Goal: Find specific page/section: Find specific page/section

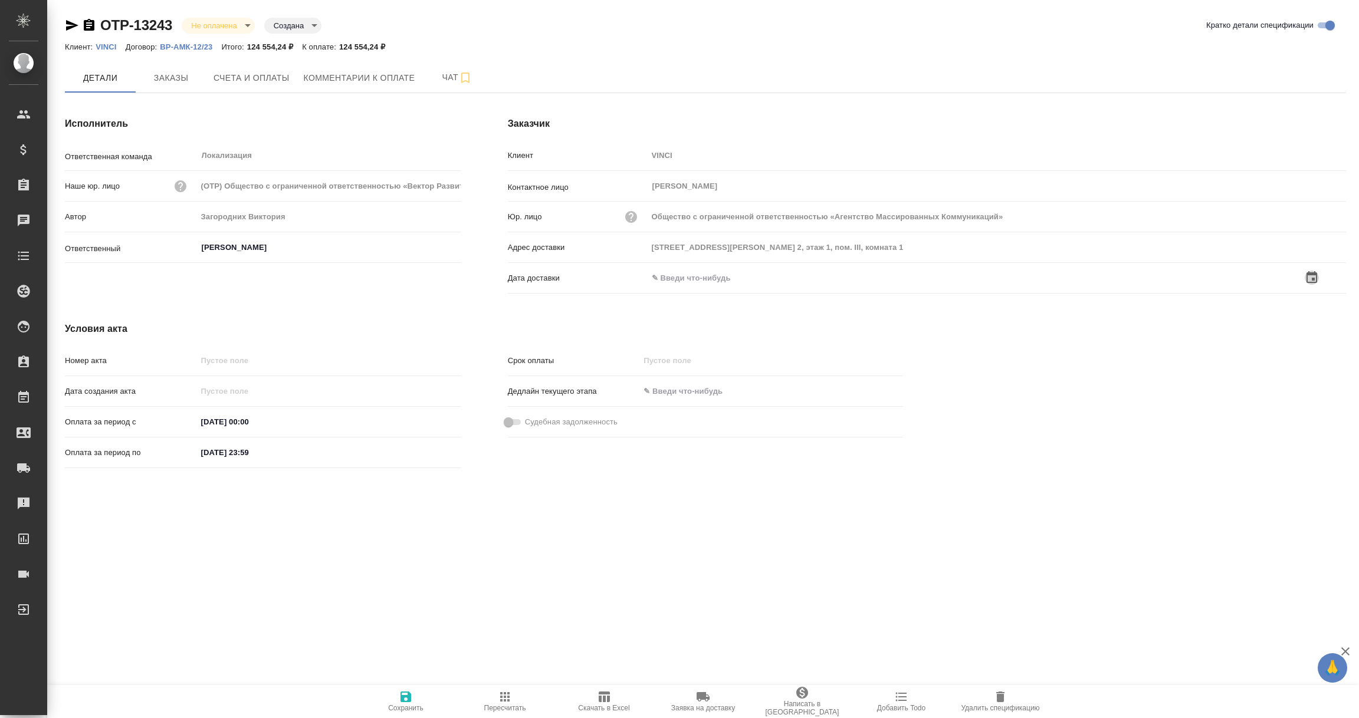
click at [1314, 275] on icon "button" at bounding box center [1311, 278] width 14 height 14
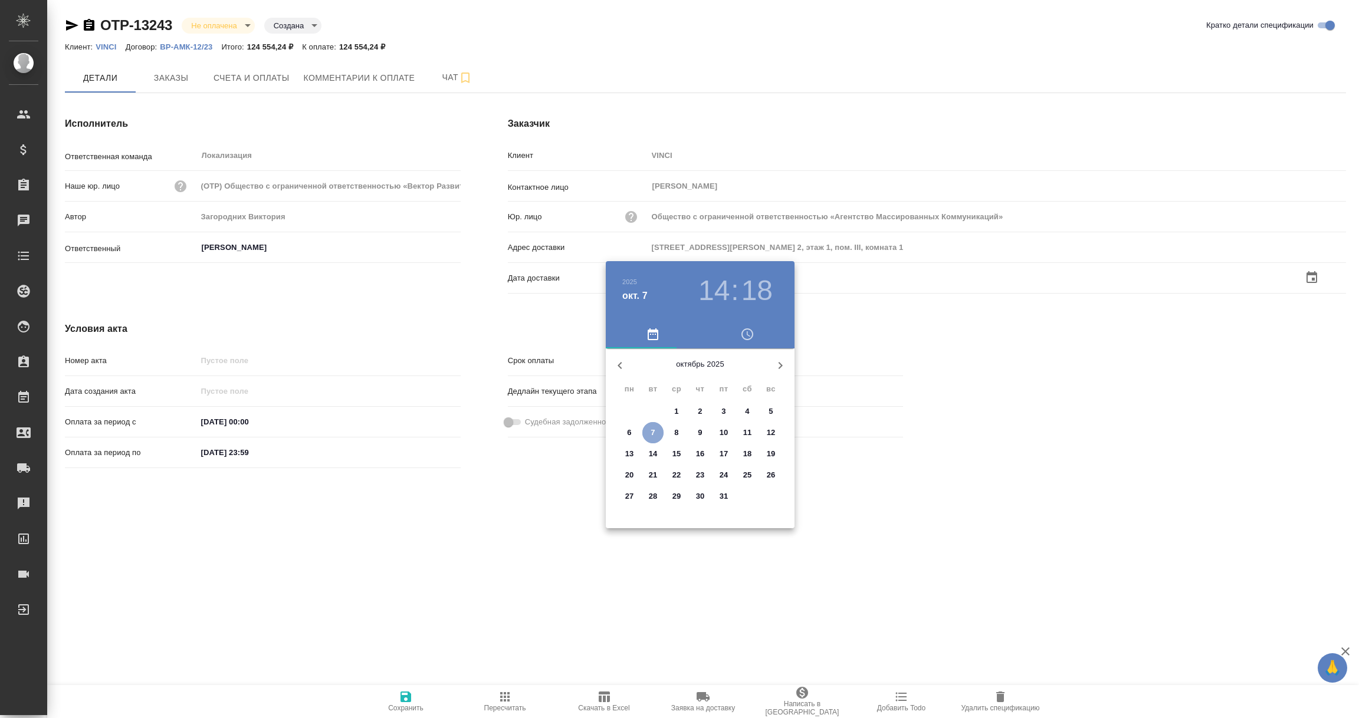
click at [647, 433] on span "7" at bounding box center [652, 433] width 21 height 12
type input "[DATE] 14:18"
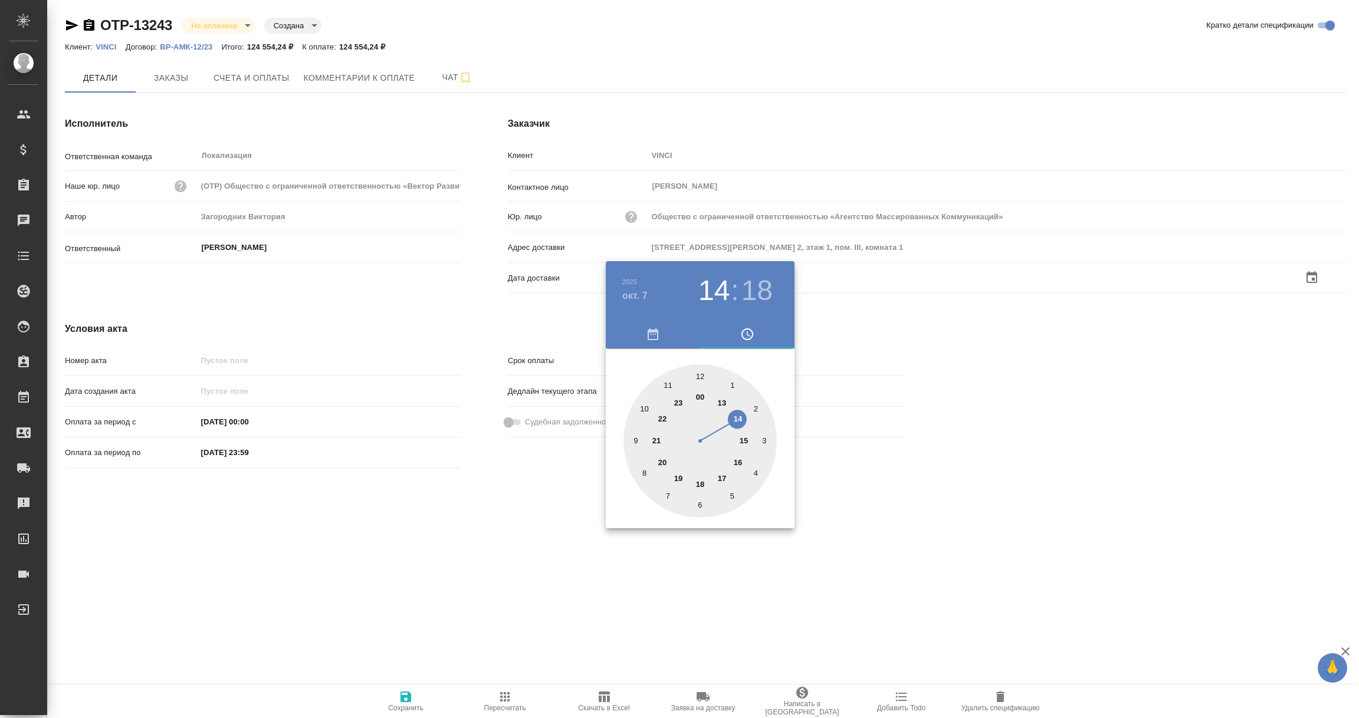
drag, startPoint x: 568, startPoint y: 516, endPoint x: 436, endPoint y: 622, distance: 169.0
click at [567, 517] on div at bounding box center [679, 359] width 1359 height 718
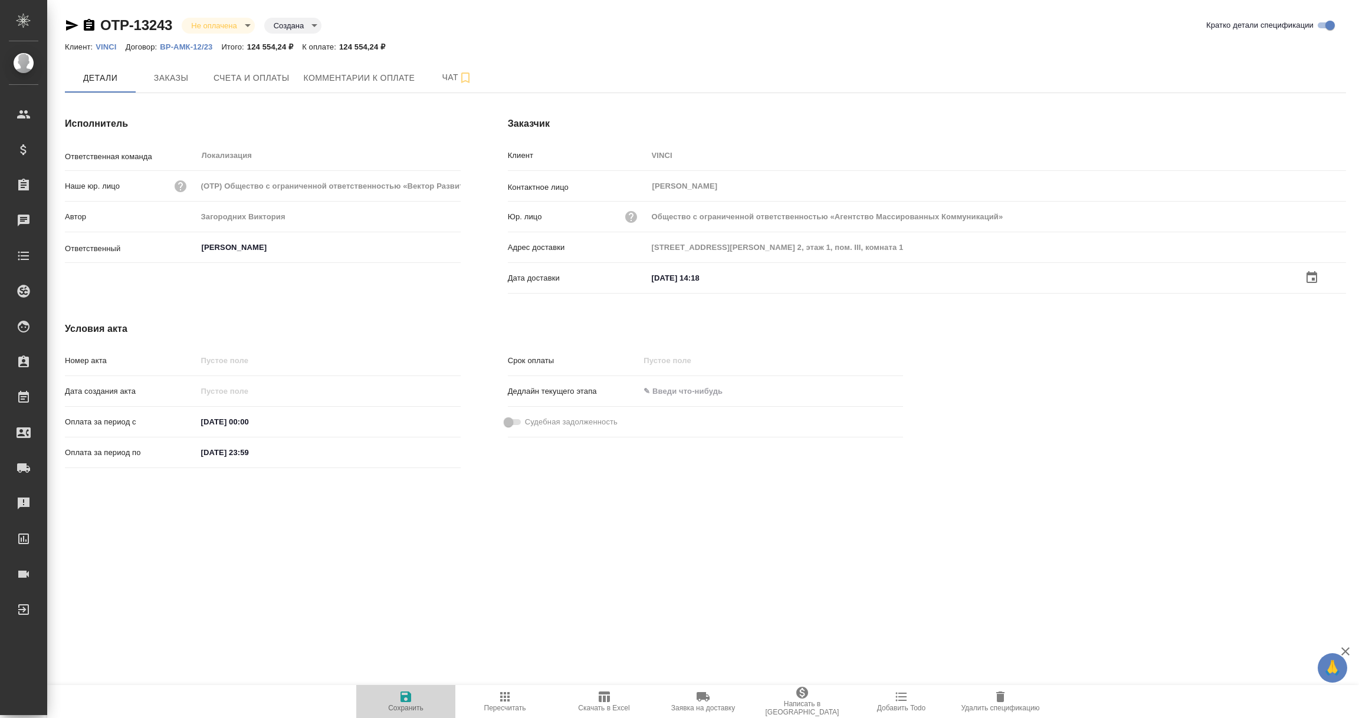
click at [406, 698] on icon "button" at bounding box center [406, 697] width 14 height 14
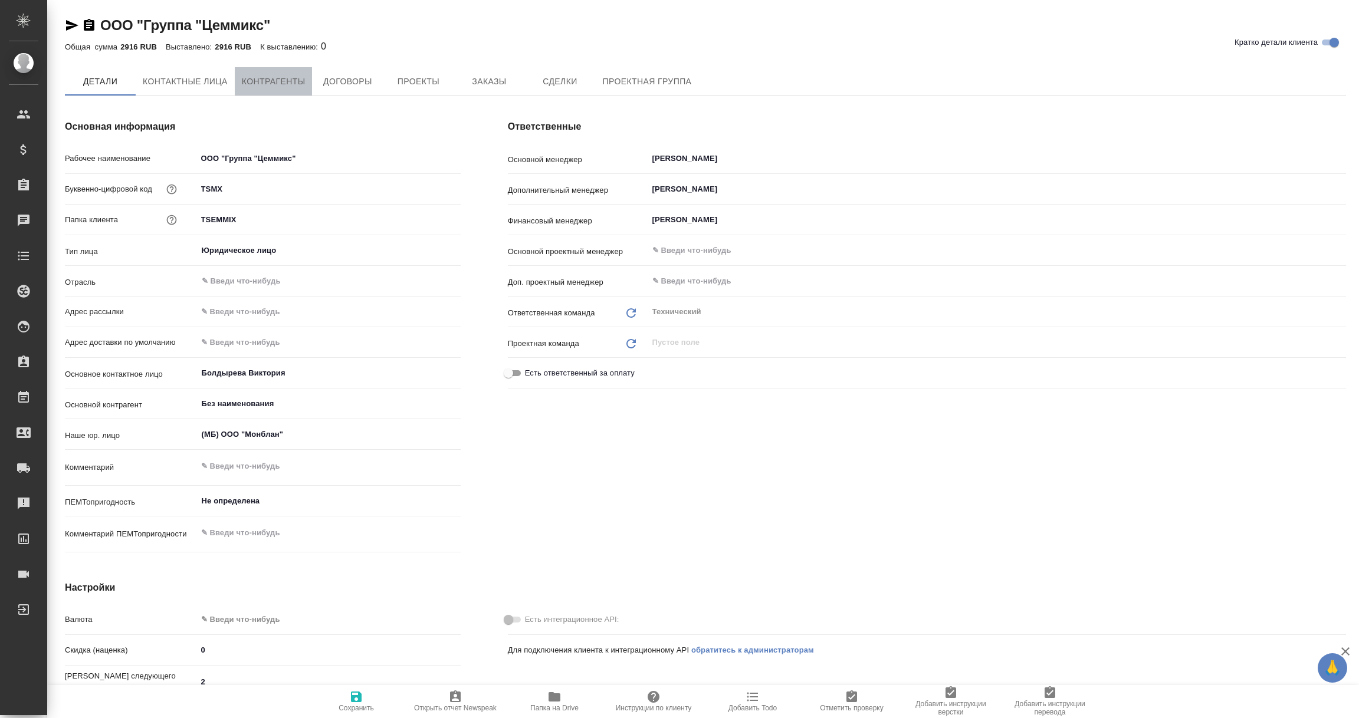
click at [252, 77] on span "Контрагенты" at bounding box center [274, 81] width 64 height 15
